Goal: Communication & Community: Answer question/provide support

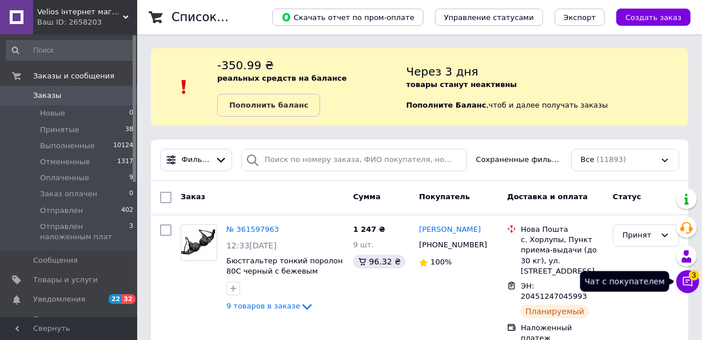
click at [688, 276] on icon at bounding box center [687, 281] width 11 height 11
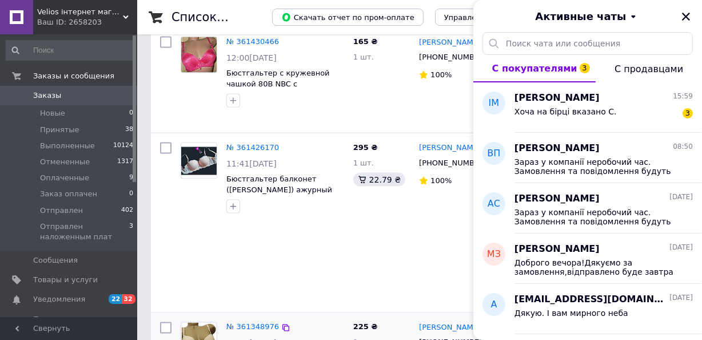
scroll to position [1560, 0]
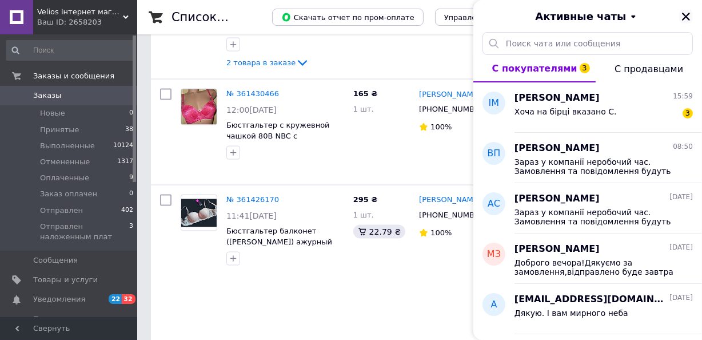
click at [689, 21] on icon "Закрыть" at bounding box center [686, 16] width 10 height 10
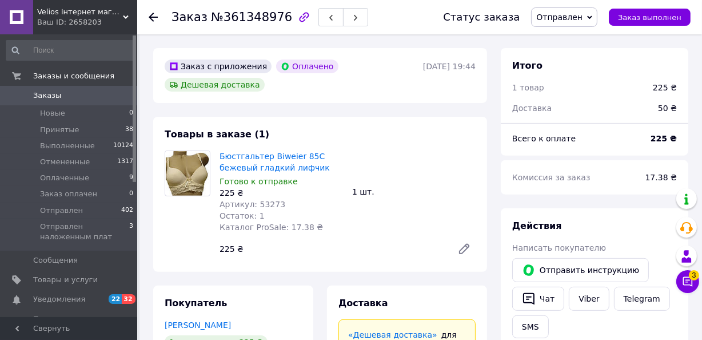
scroll to position [364, 0]
click at [52, 95] on span "Заказы" at bounding box center [47, 95] width 28 height 10
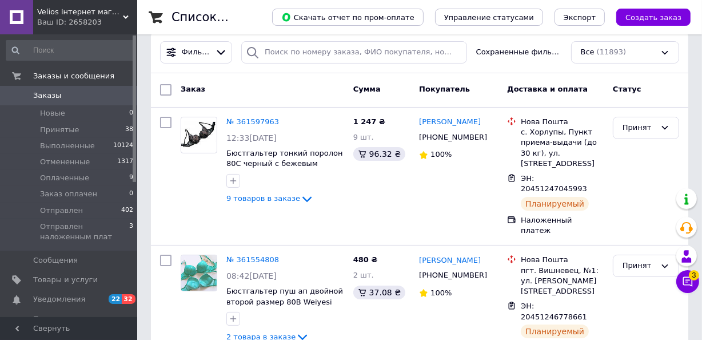
scroll to position [156, 0]
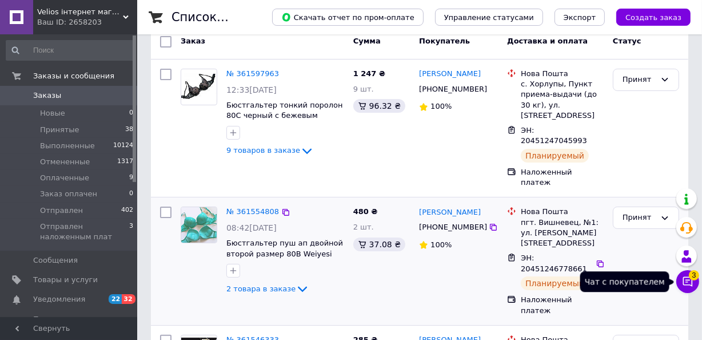
click at [685, 280] on icon at bounding box center [687, 281] width 11 height 11
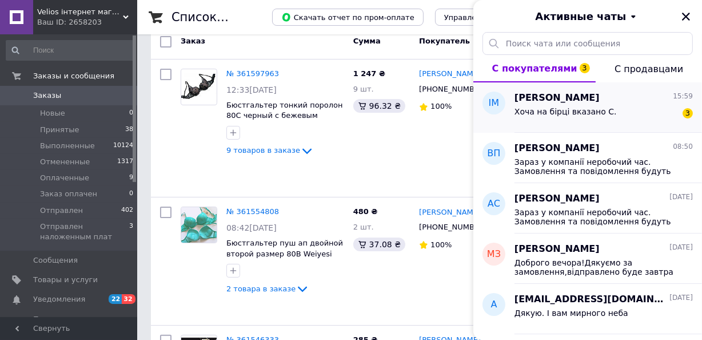
click at [580, 113] on span "Хоча на бірці вказано C." at bounding box center [566, 111] width 102 height 9
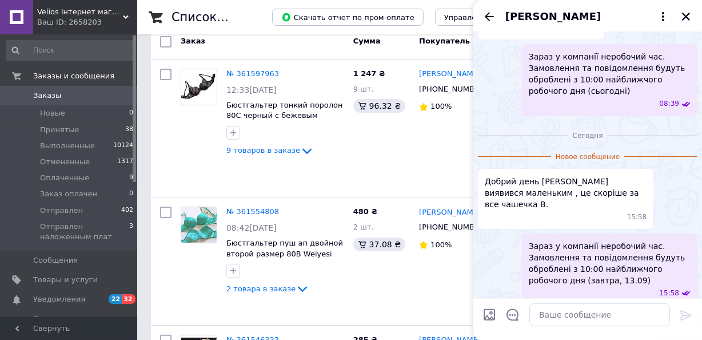
scroll to position [304, 0]
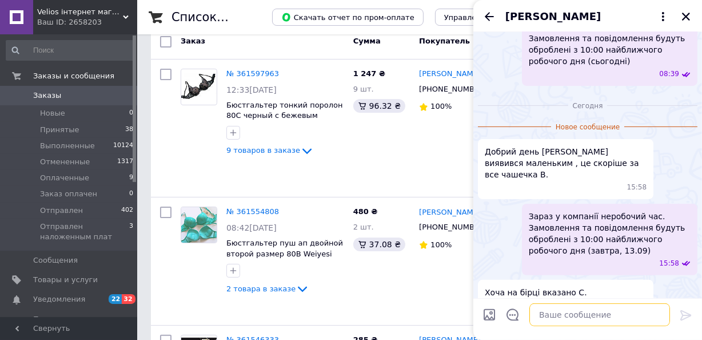
click at [555, 317] on textarea at bounding box center [600, 314] width 141 height 23
paste textarea "Заміряли 85С, дійсно чашка 16 см, а не 17. Цю партію не переміряли, тому що до …"
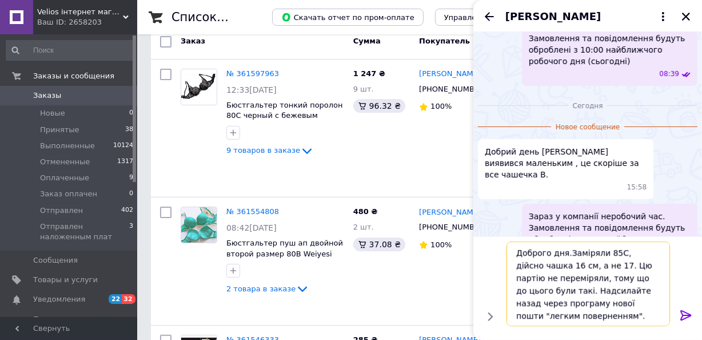
paste textarea "Можете оформити розмір 90с, у ньому чашка така ж, як у нормальній 85С (ширина в…"
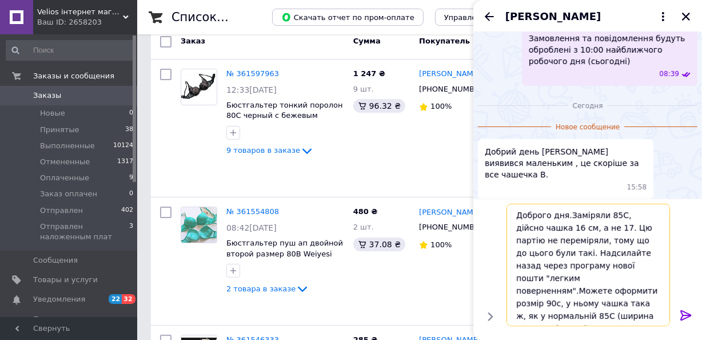
type textarea "Доброго дня.Заміряли 85С, дійсно чашка 16 см, а не 17. Цю партію не переміряли,…"
click at [689, 313] on icon at bounding box center [687, 315] width 14 height 14
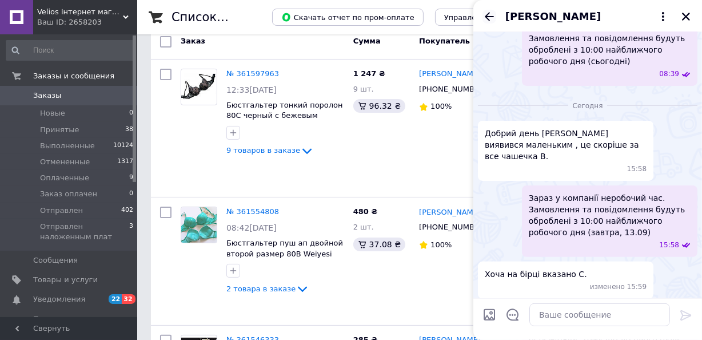
click at [490, 14] on icon "Назад" at bounding box center [490, 17] width 14 height 14
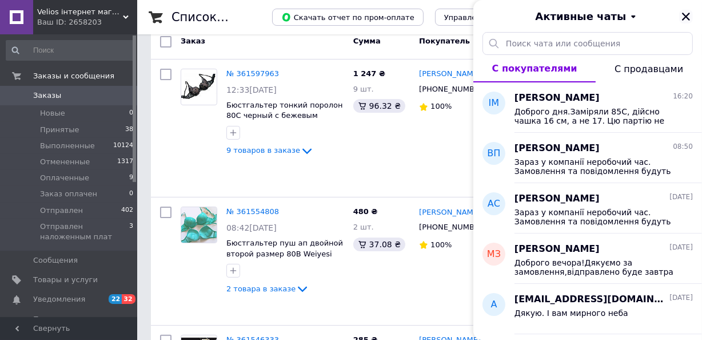
click at [687, 19] on icon "Закрыть" at bounding box center [686, 16] width 10 height 10
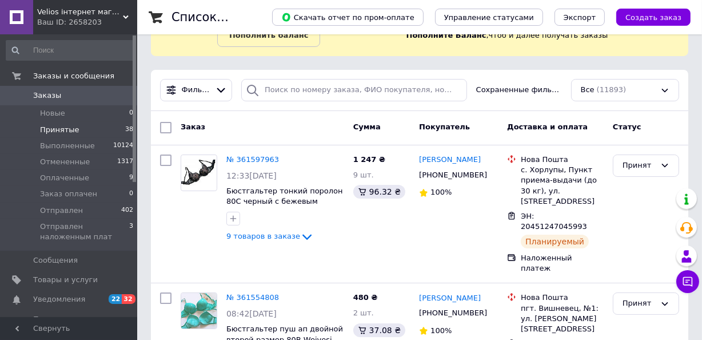
scroll to position [51, 0]
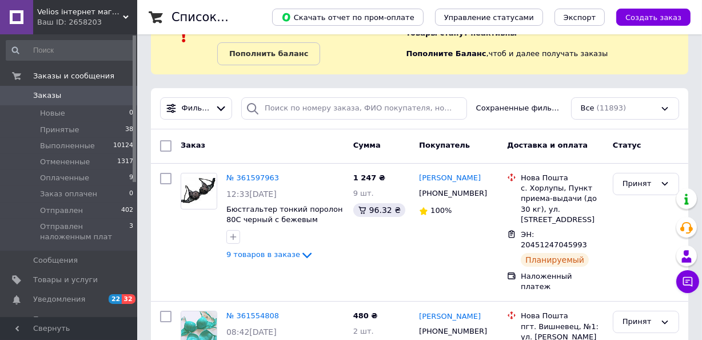
click at [42, 94] on span "Заказы" at bounding box center [47, 95] width 28 height 10
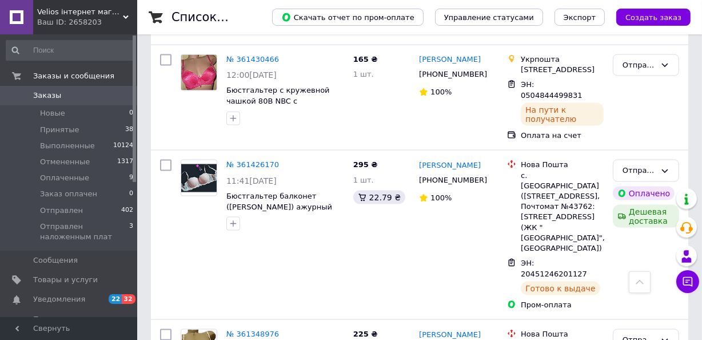
scroll to position [1560, 0]
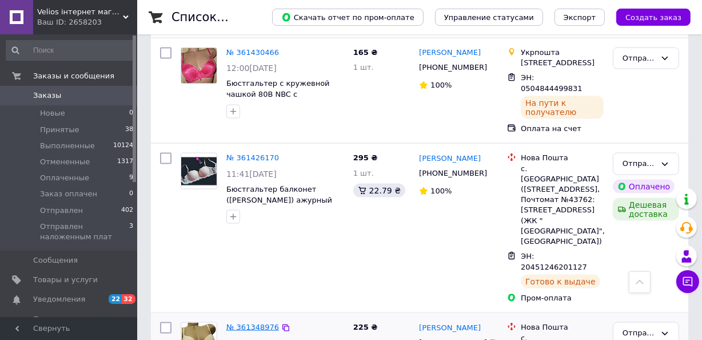
click at [255, 323] on link "№ 361348976" at bounding box center [253, 327] width 53 height 9
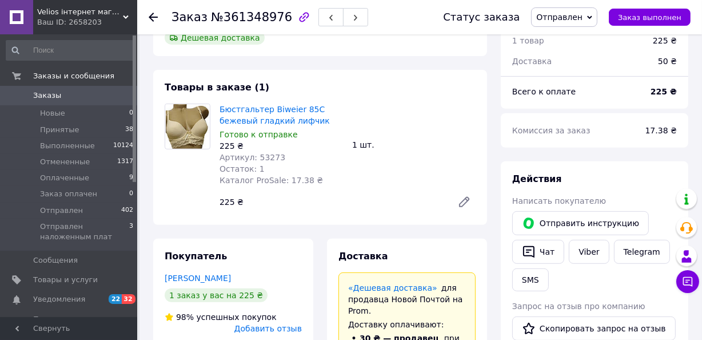
scroll to position [416, 0]
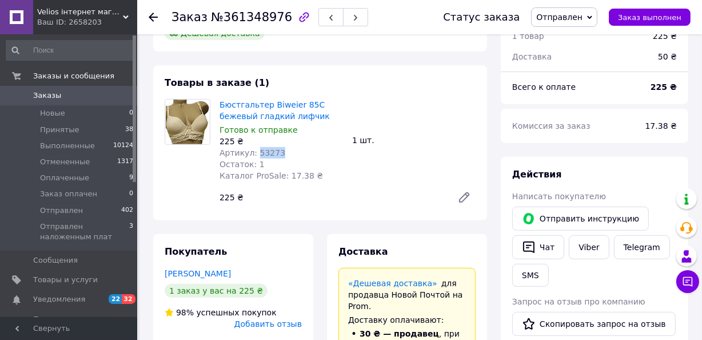
drag, startPoint x: 280, startPoint y: 131, endPoint x: 255, endPoint y: 131, distance: 24.6
click at [255, 147] on div "Артикул: 53273" at bounding box center [282, 152] width 124 height 11
copy span "53273"
click at [47, 90] on link "Заказы 0" at bounding box center [70, 95] width 140 height 19
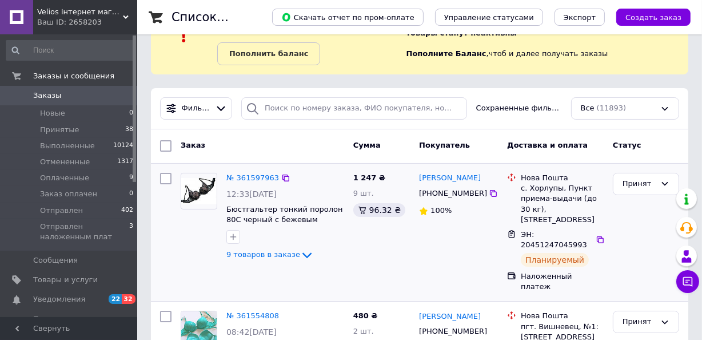
scroll to position [104, 0]
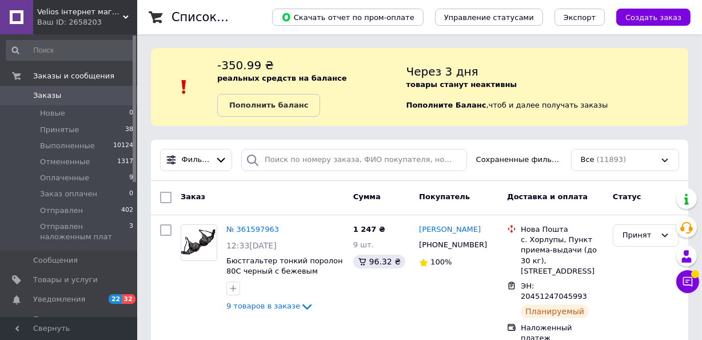
click at [35, 93] on span "Заказы" at bounding box center [47, 95] width 28 height 10
click at [697, 279] on span "1" at bounding box center [694, 274] width 10 height 10
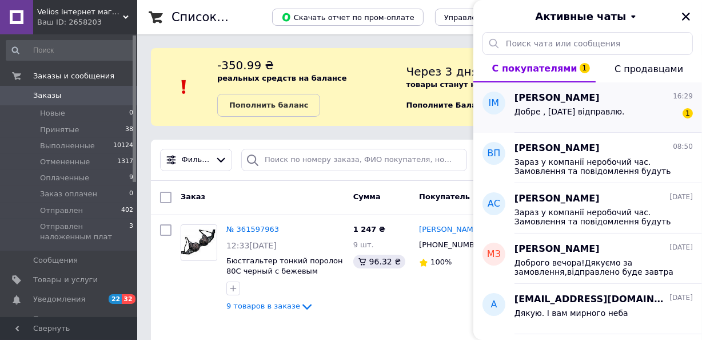
click at [569, 112] on span "Добре , [DATE] відправлю." at bounding box center [570, 111] width 110 height 9
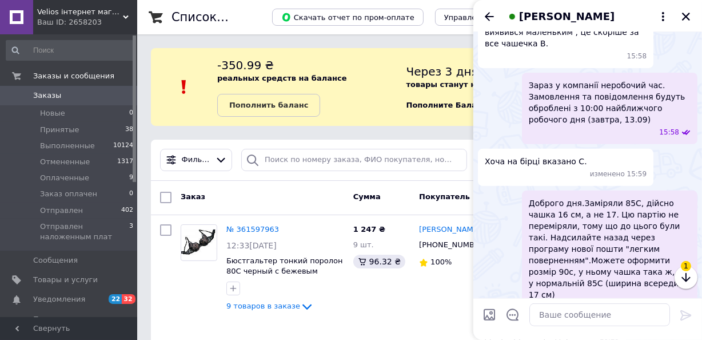
scroll to position [427, 0]
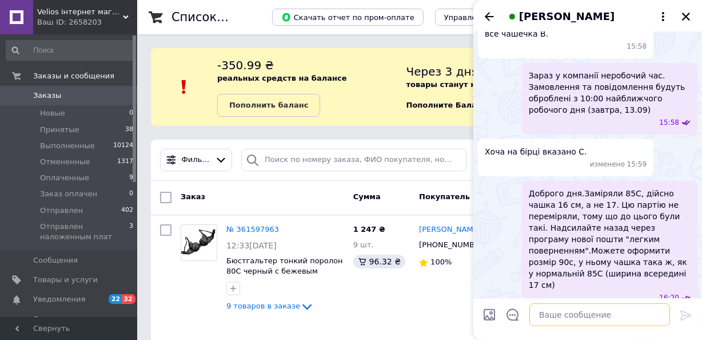
click at [562, 320] on textarea at bounding box center [600, 314] width 141 height 23
type textarea "[DEMOGRAPHIC_DATA]"
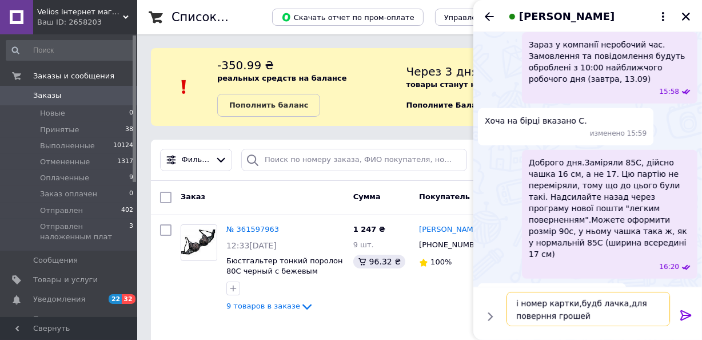
click at [541, 316] on textarea "і номер картки,будб лачка,для поверння грошей" at bounding box center [589, 309] width 164 height 34
click at [556, 316] on textarea "і номер картки,будб лачка,для поверненя грошей" at bounding box center [589, 309] width 164 height 34
click at [598, 306] on textarea "і номер картки,будб лачка,для поверненя Вам грошей" at bounding box center [589, 309] width 164 height 34
click at [606, 305] on textarea "і номер картки,будб лачка,для поверненя Вам грошей" at bounding box center [589, 309] width 164 height 34
click at [589, 304] on textarea "і номер картки,будб ласка,для поверненя Вам грошей" at bounding box center [589, 309] width 164 height 34
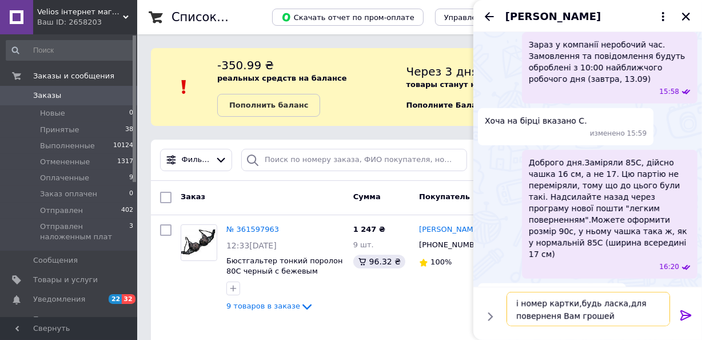
type textarea "і номер картки,будь ласка,для поверненя Вам грошей"
drag, startPoint x: 687, startPoint y: 315, endPoint x: 587, endPoint y: 186, distance: 162.7
click at [686, 315] on icon at bounding box center [687, 315] width 14 height 14
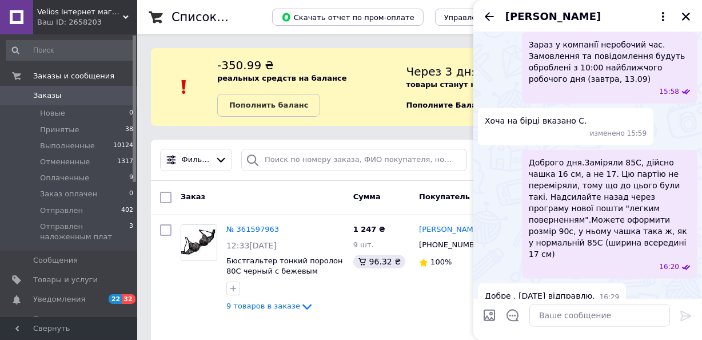
scroll to position [511, 0]
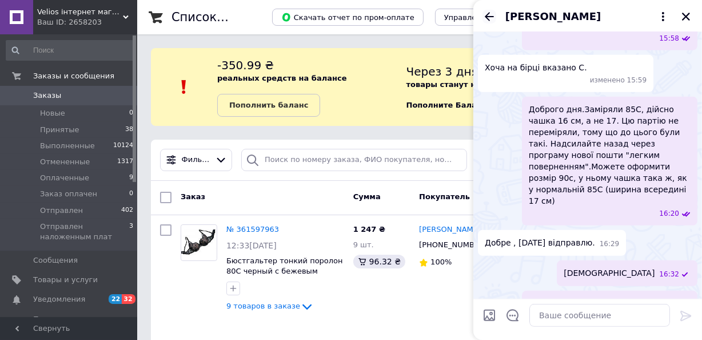
click at [487, 11] on icon "Назад" at bounding box center [490, 17] width 14 height 14
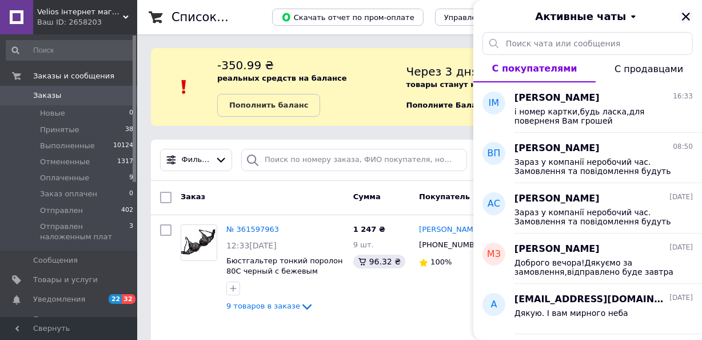
click at [680, 20] on button "Закрыть" at bounding box center [687, 17] width 14 height 14
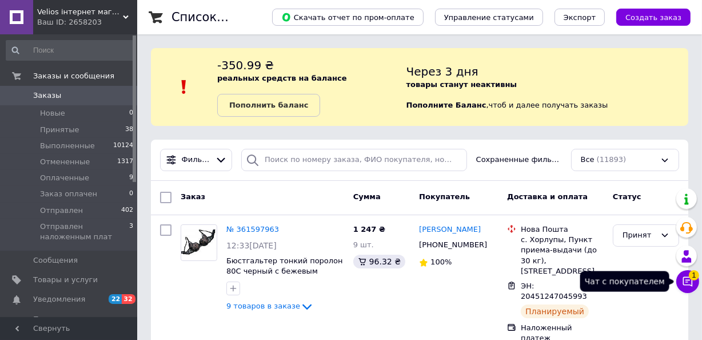
click at [685, 271] on button "Чат с покупателем 1" at bounding box center [688, 281] width 23 height 23
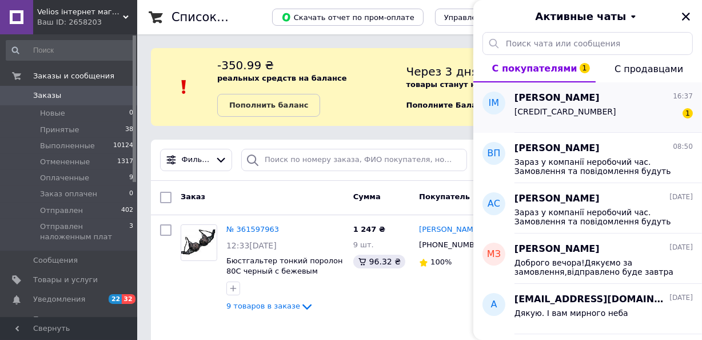
click at [541, 114] on span "[CREDIT_CARD_NUMBER]" at bounding box center [566, 111] width 102 height 9
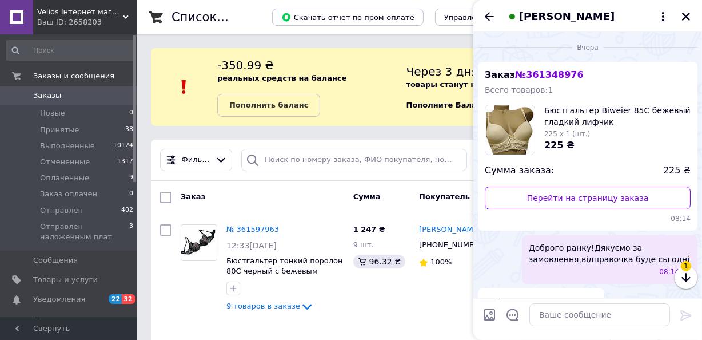
scroll to position [562, 0]
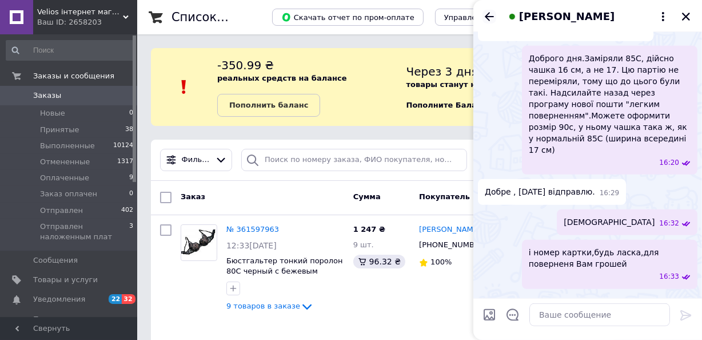
click at [490, 17] on icon "Назад" at bounding box center [490, 17] width 14 height 14
